Goal: Task Accomplishment & Management: Complete application form

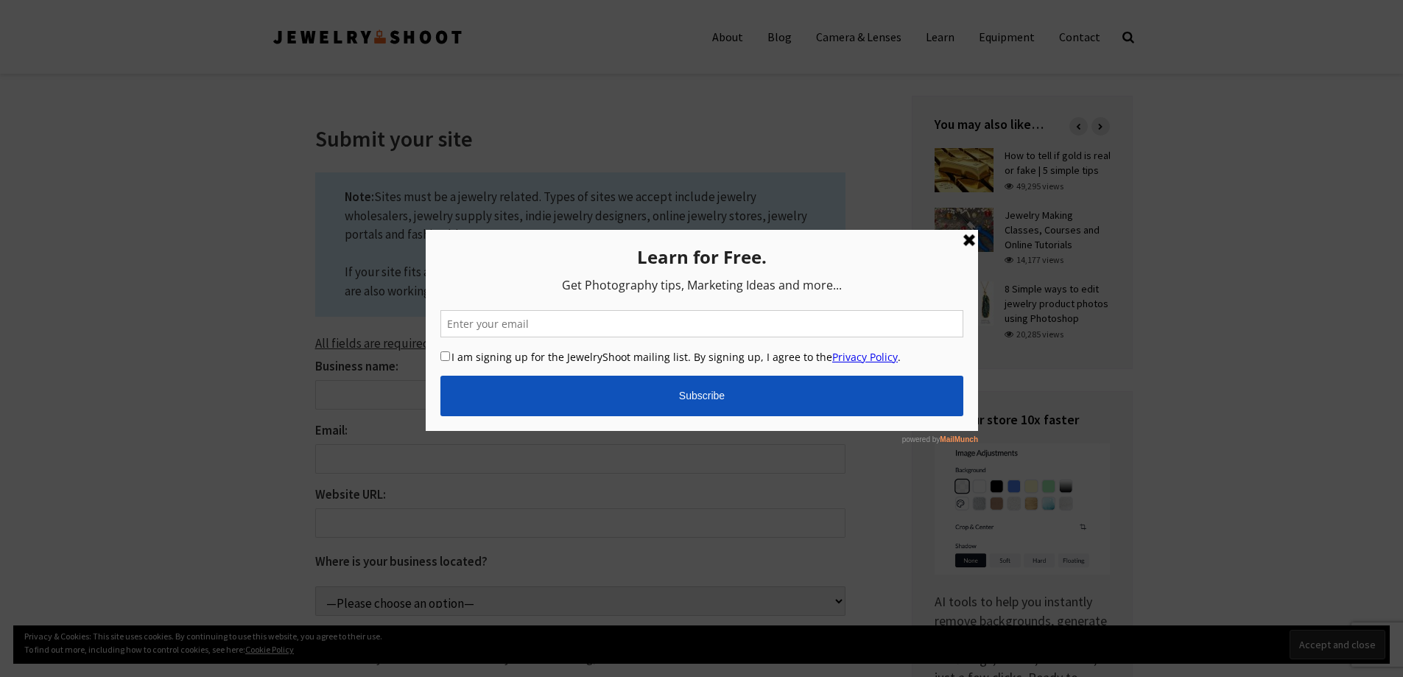
click at [970, 236] on link at bounding box center [969, 240] width 18 height 18
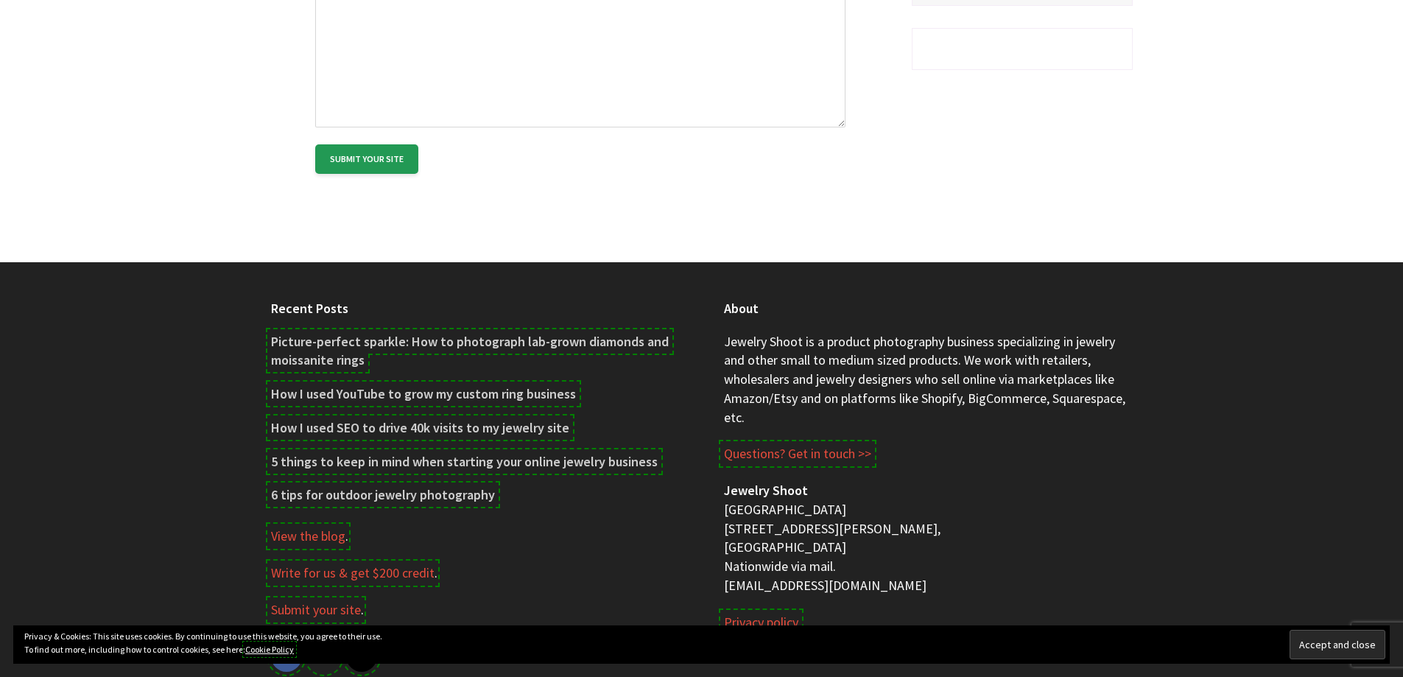
scroll to position [884, 0]
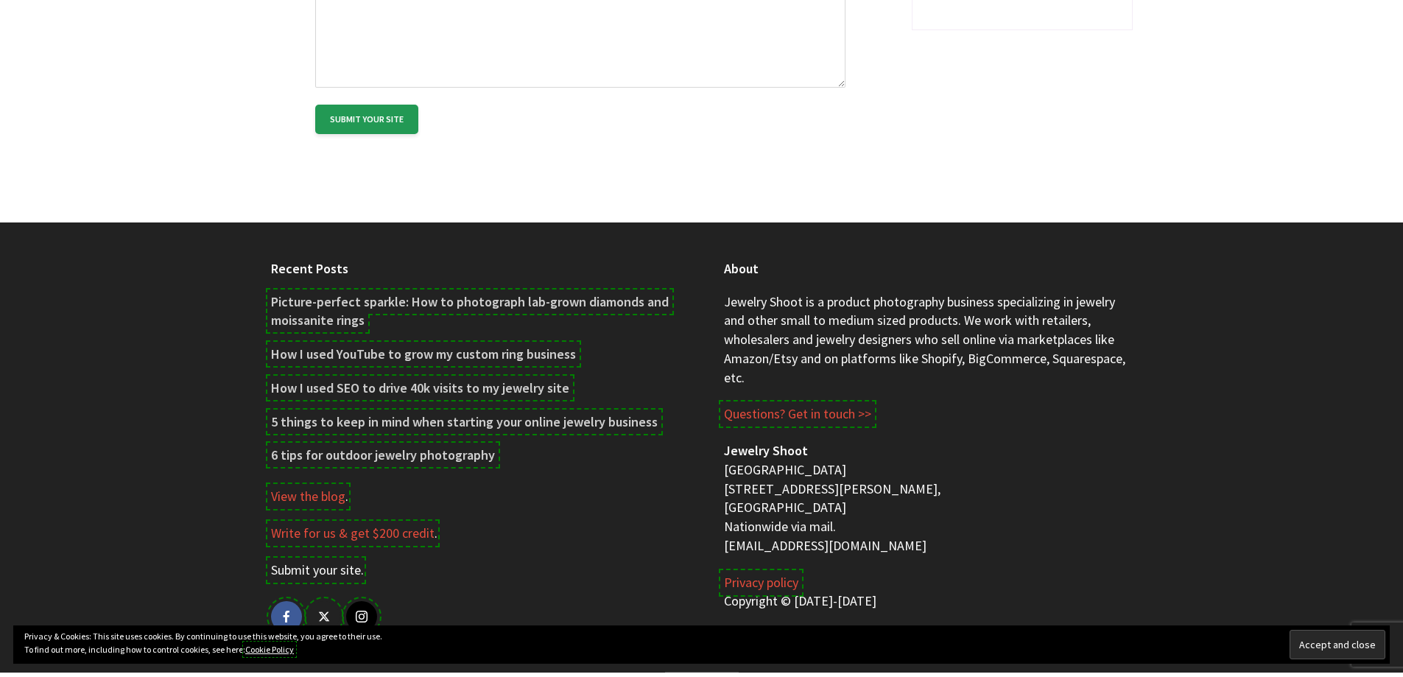
click at [336, 561] on link "Submit your site" at bounding box center [316, 570] width 90 height 18
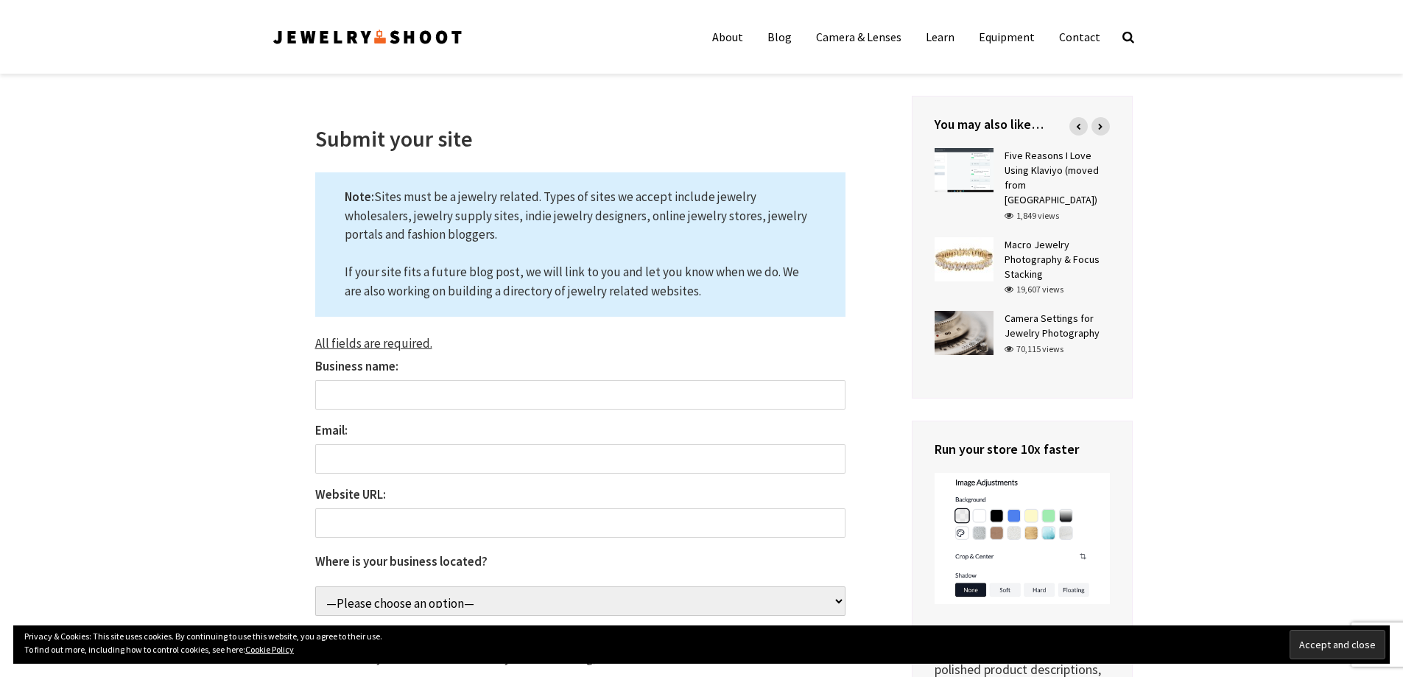
click at [358, 370] on b "Business name:" at bounding box center [356, 366] width 83 height 16
click at [358, 380] on input "Business name:" at bounding box center [580, 394] width 530 height 29
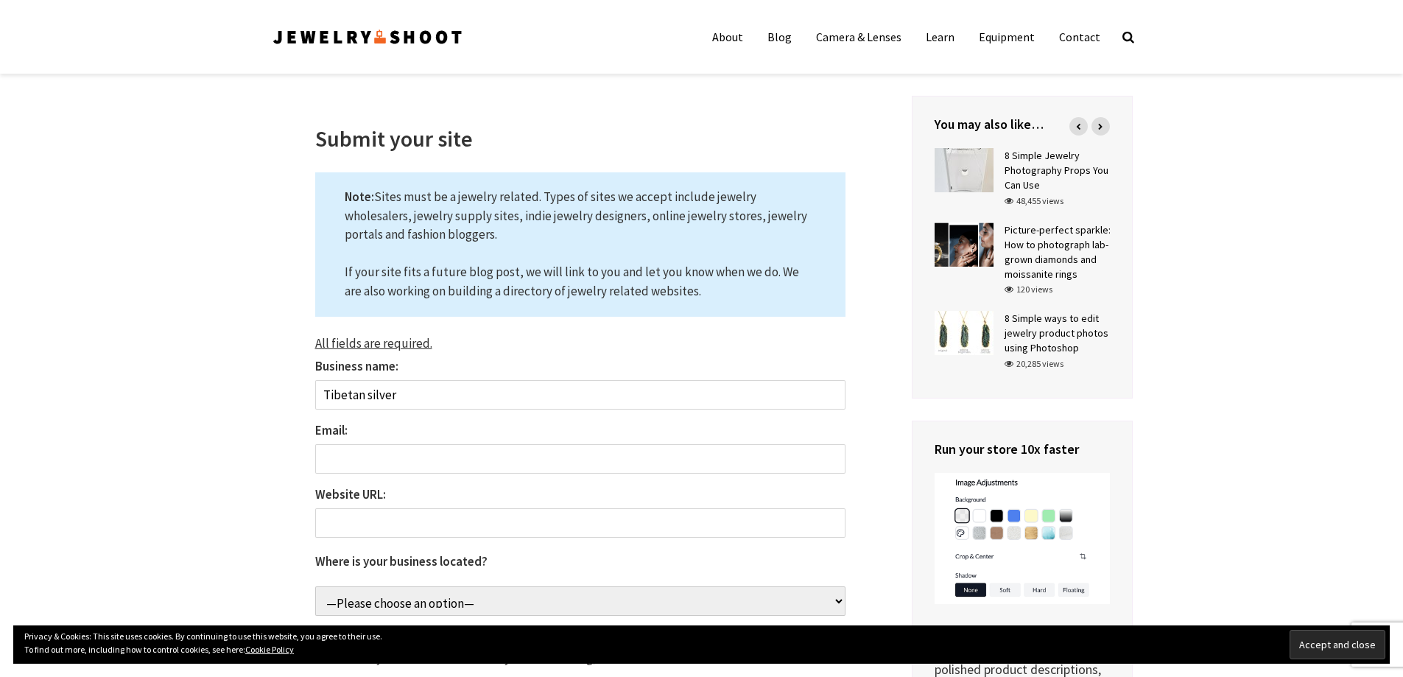
type input "Tibetan silver"
click at [342, 463] on input "Email:" at bounding box center [580, 458] width 530 height 29
type input "[EMAIL_ADDRESS][DOMAIN_NAME]"
select select "[GEOGRAPHIC_DATA]"
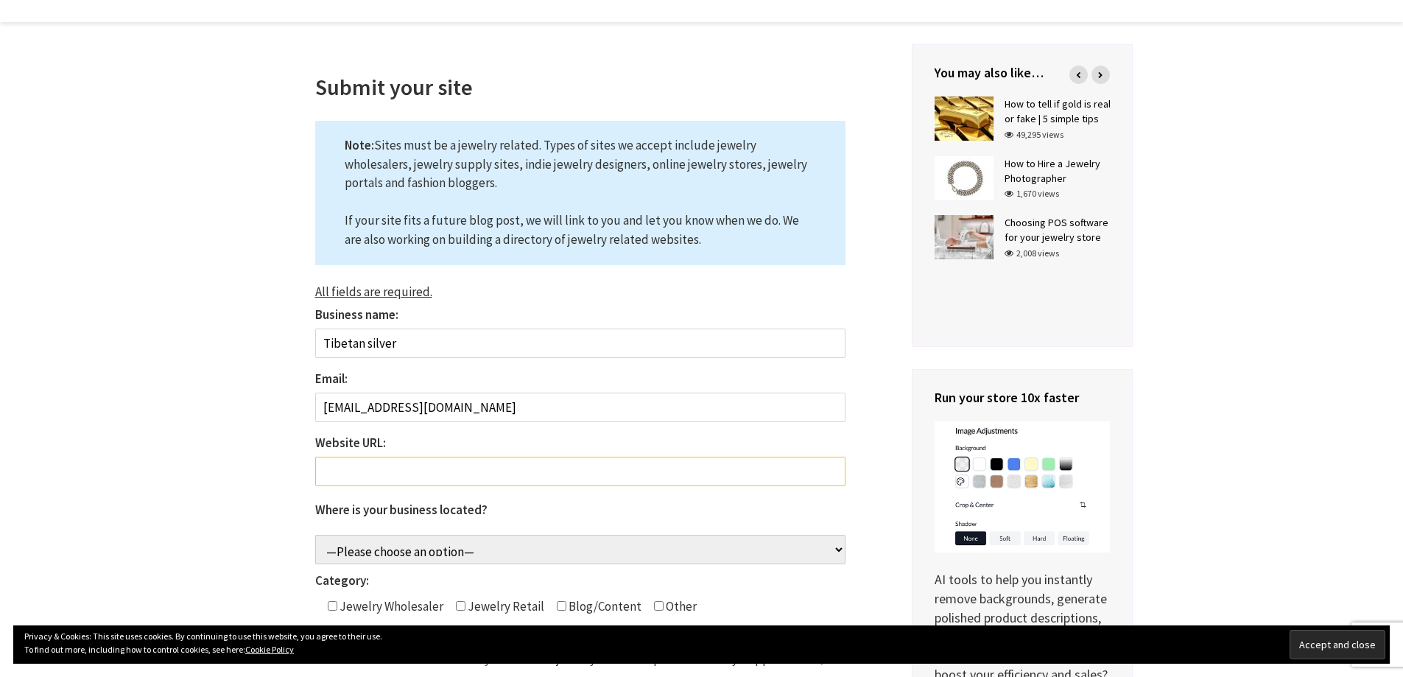
scroll to position [74, 0]
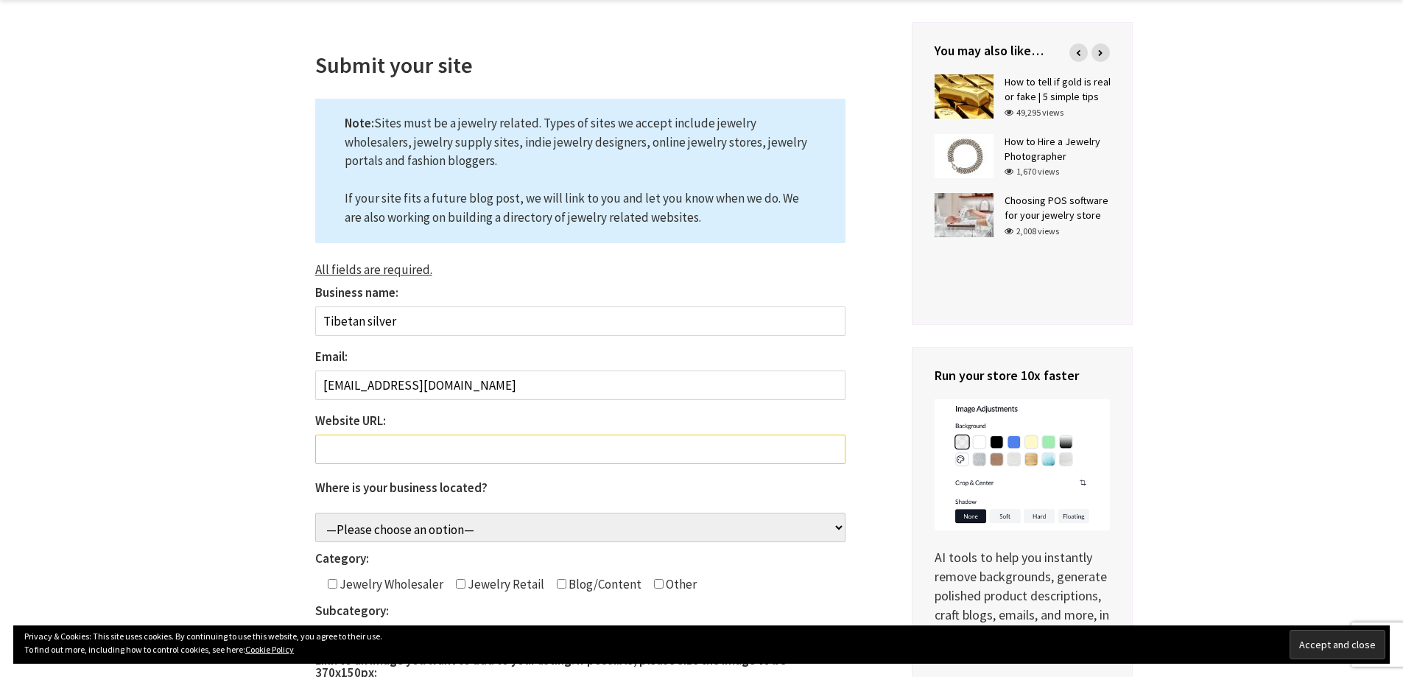
click at [415, 447] on input "Website URL: The field is required." at bounding box center [580, 449] width 530 height 29
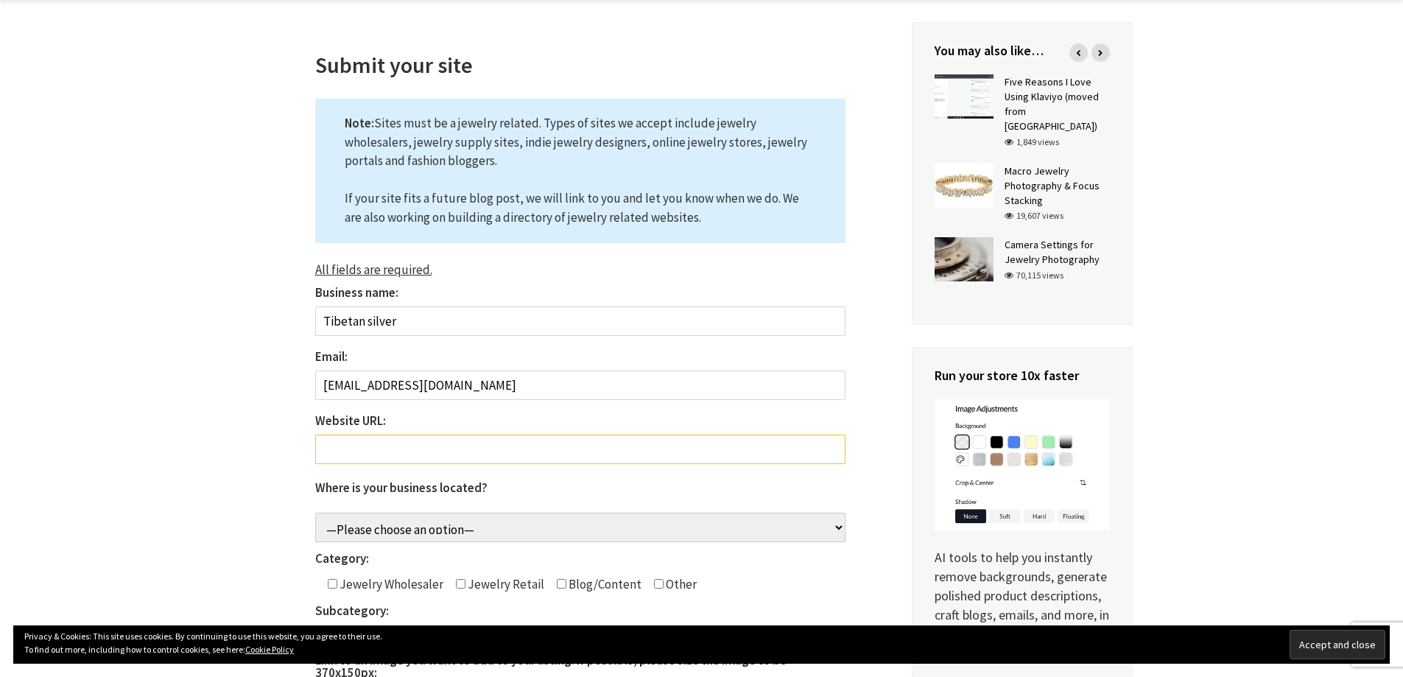
paste input "[URL][DOMAIN_NAME]"
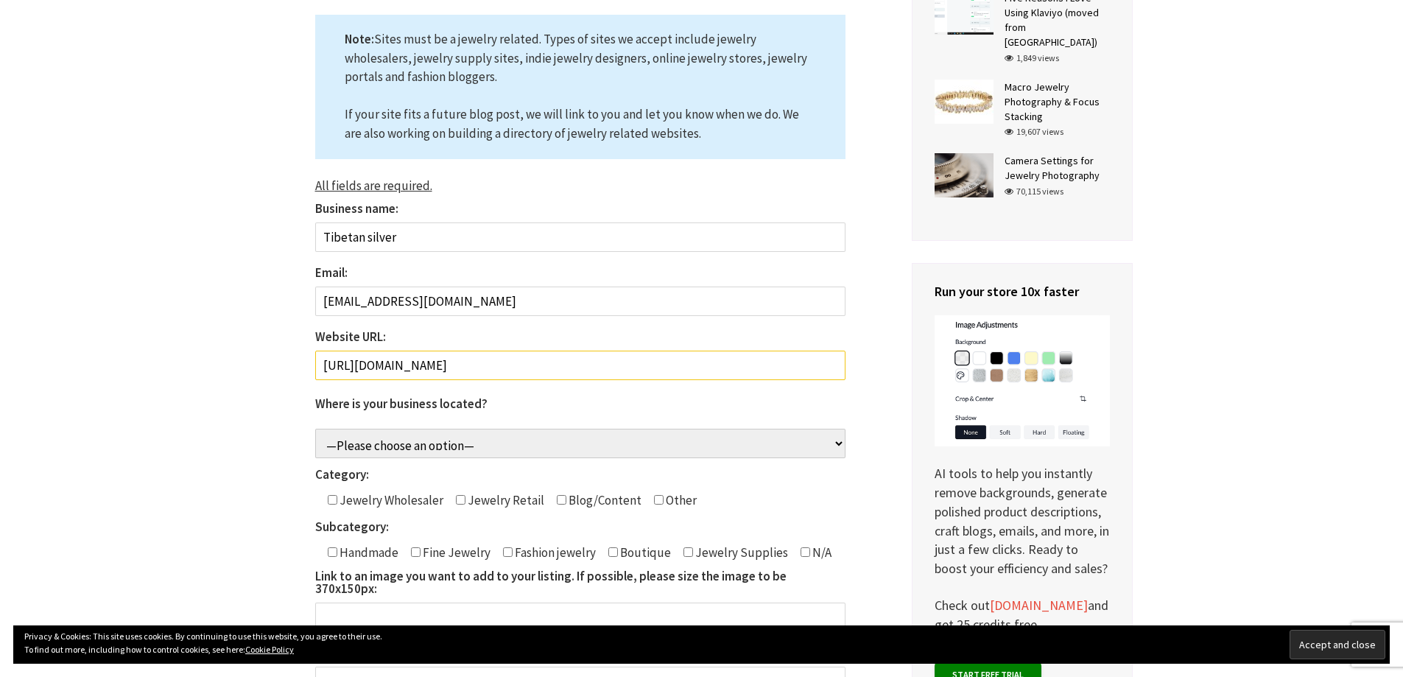
scroll to position [221, 0]
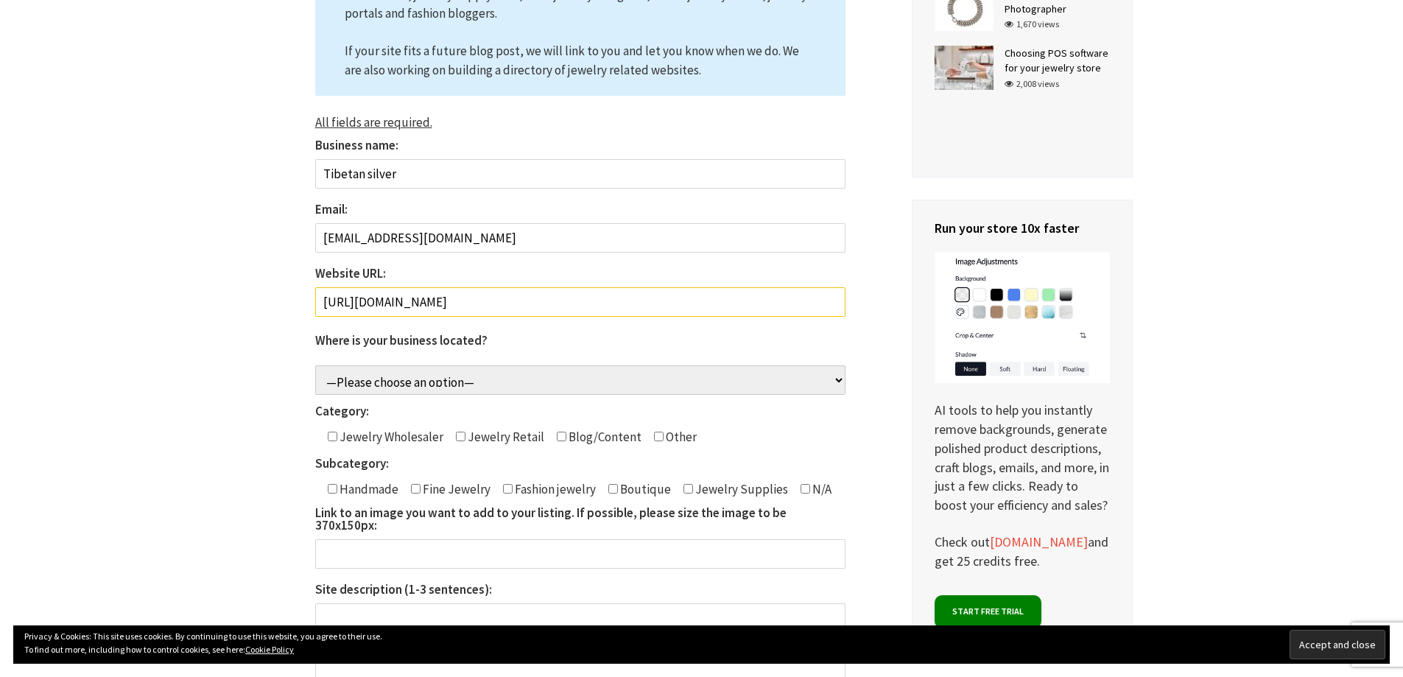
type input "[URL][DOMAIN_NAME]"
click at [332, 490] on input"] "Contact form" at bounding box center [333, 489] width 10 height 10
checkbox input"] "true"
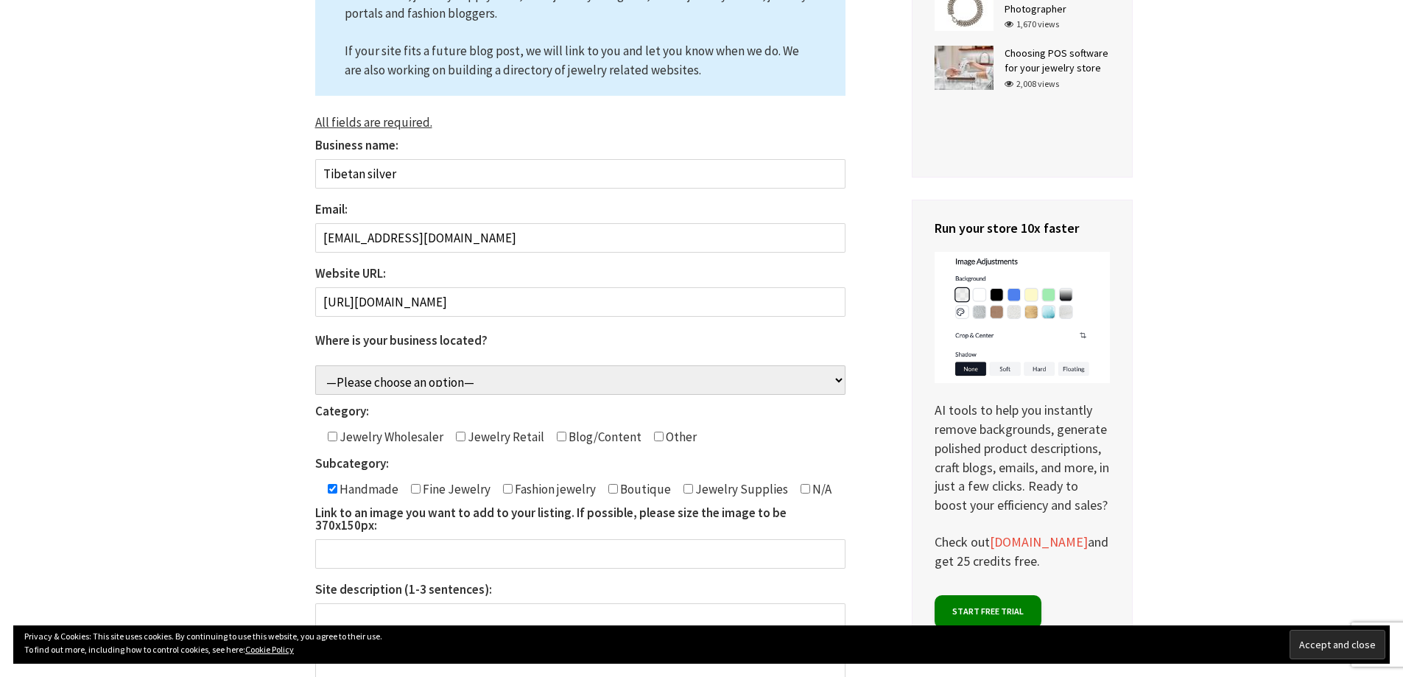
click at [457, 440] on input"] "Contact form" at bounding box center [461, 437] width 10 height 10
checkbox input"] "true"
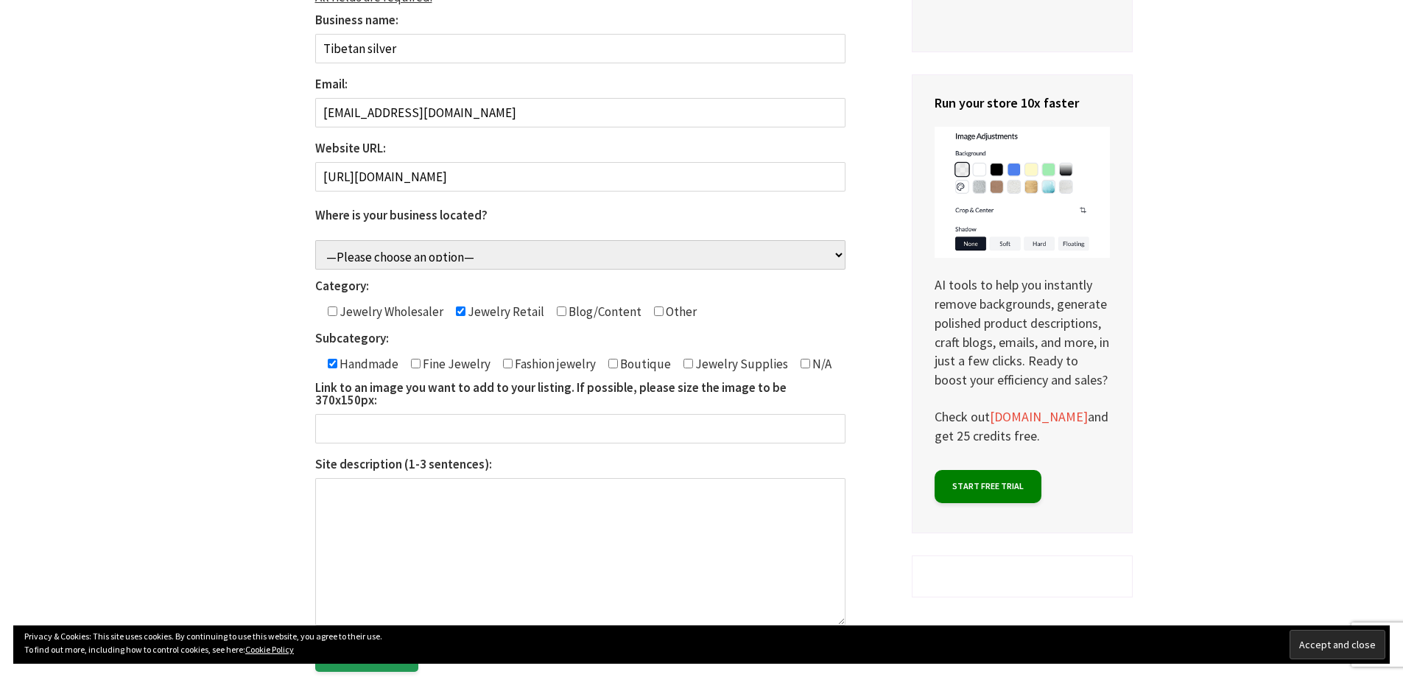
scroll to position [368, 0]
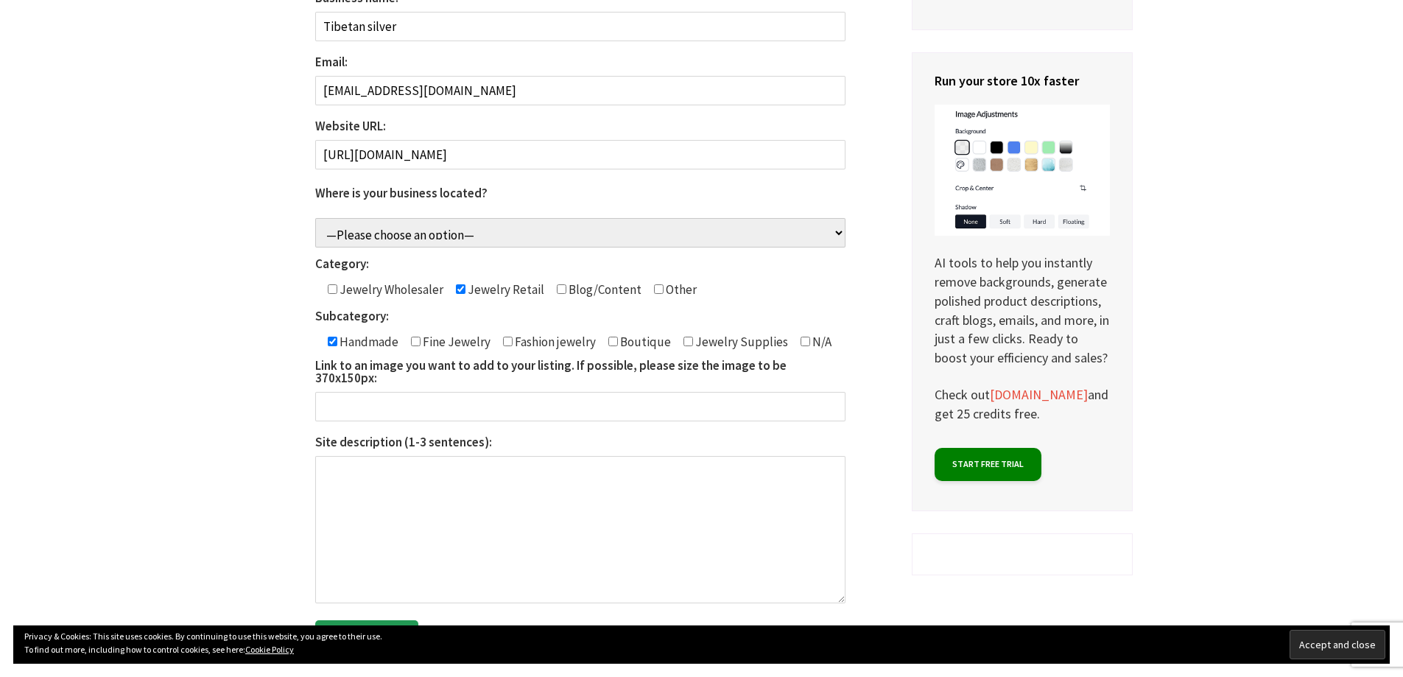
paste input "[URL][DOMAIN_NAME]"
type input "[URL][DOMAIN_NAME]"
click at [406, 482] on textarea "Site description (1-3 sentences):" at bounding box center [580, 529] width 530 height 147
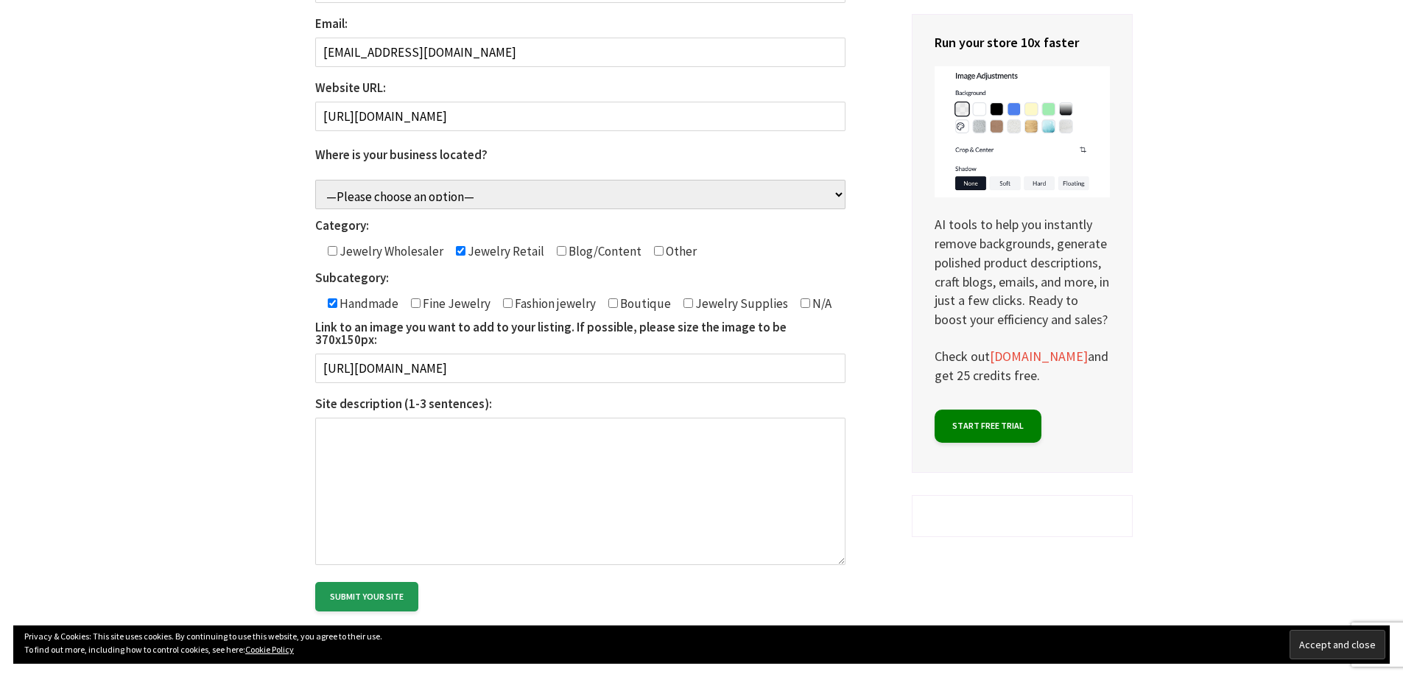
scroll to position [442, 0]
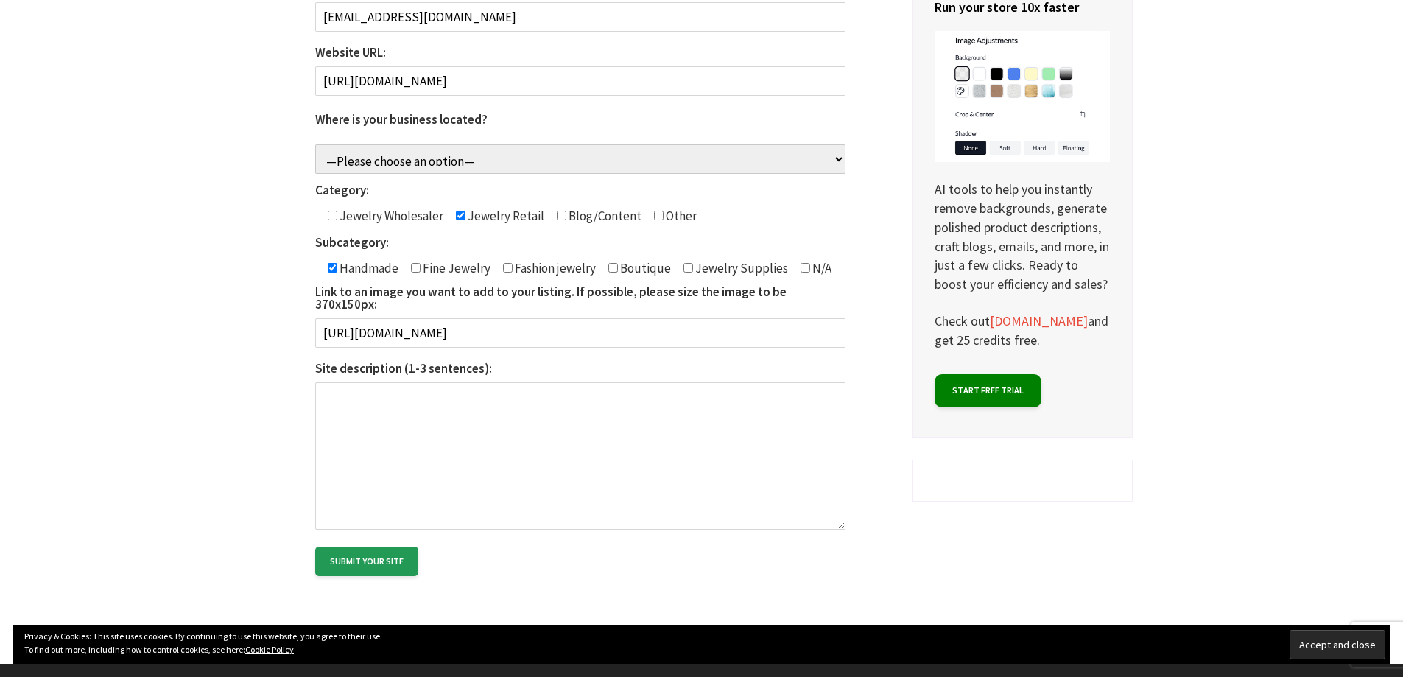
paste textarea "Handmade 925 sterling silver jewelry with natural gemstones. Tibetan Silver spe…"
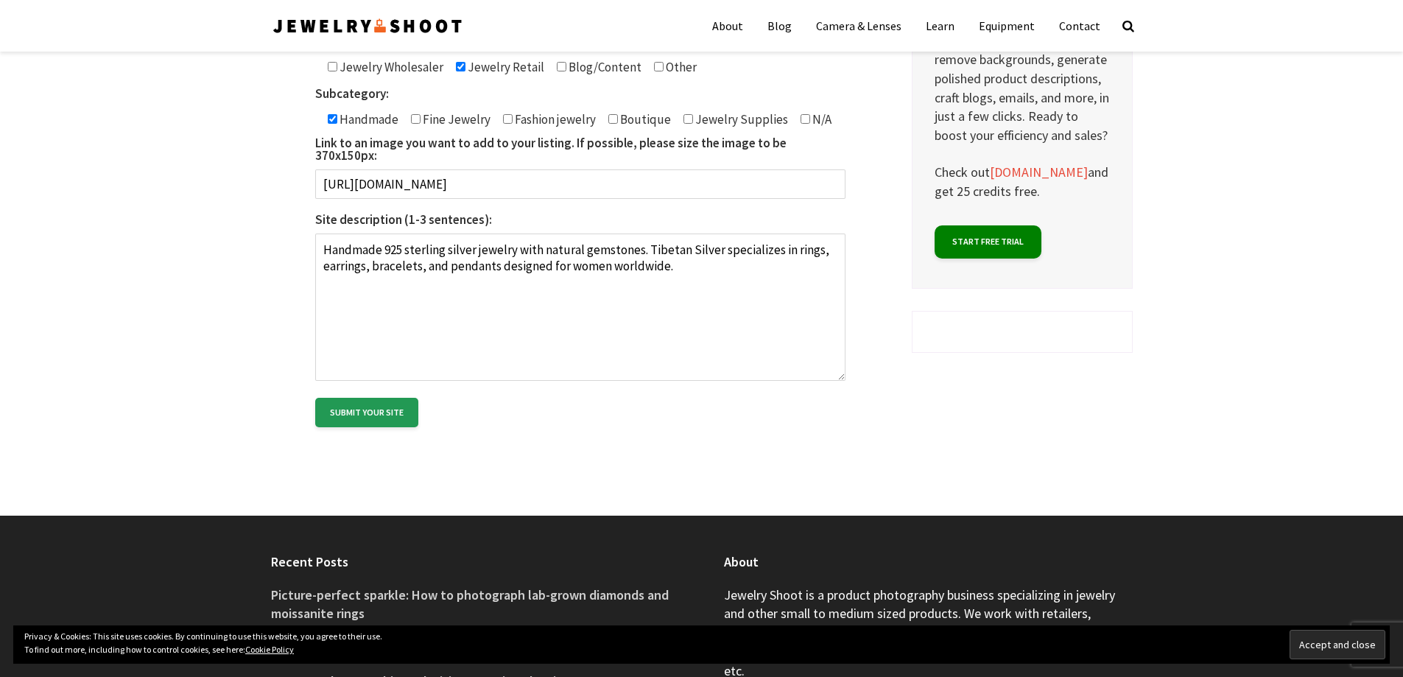
scroll to position [589, 0]
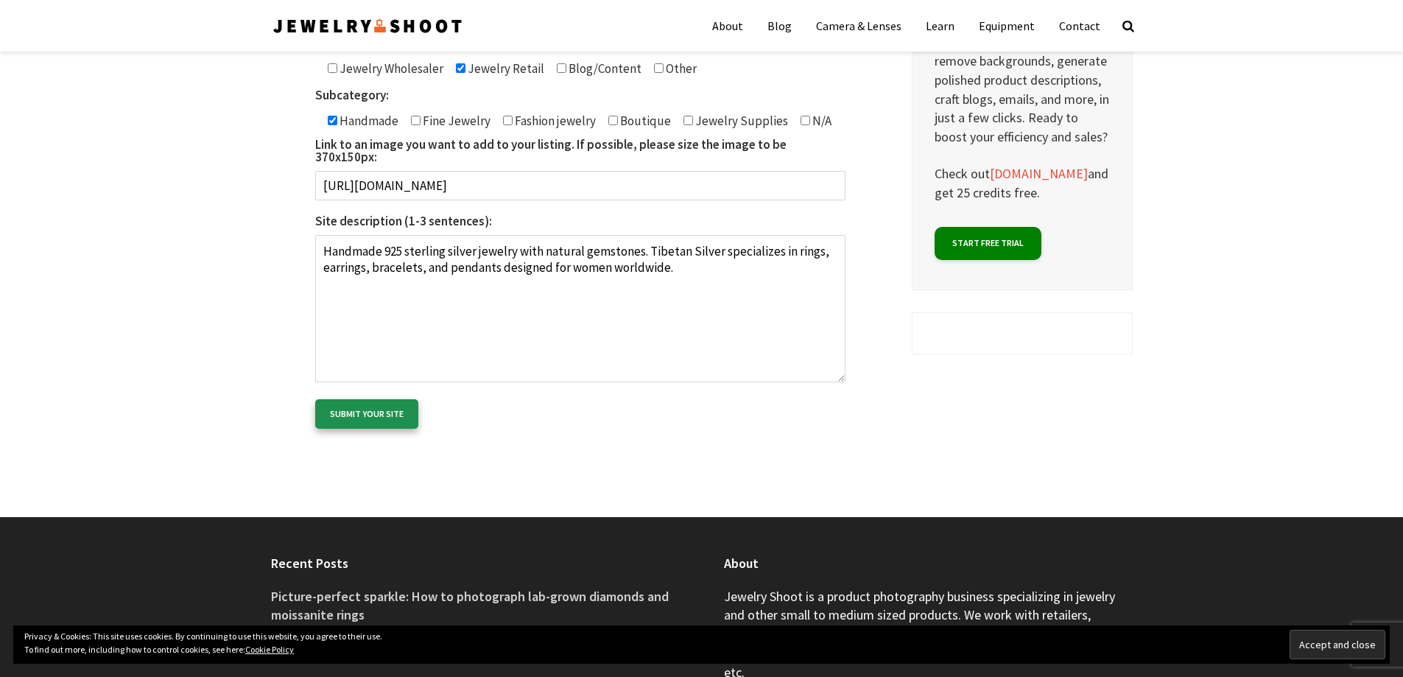
type textarea "Handmade 925 sterling silver jewelry with natural gemstones. Tibetan Silver spe…"
click at [355, 399] on input "Submit your site" at bounding box center [366, 413] width 103 height 29
